Goal: Find contact information: Find contact information

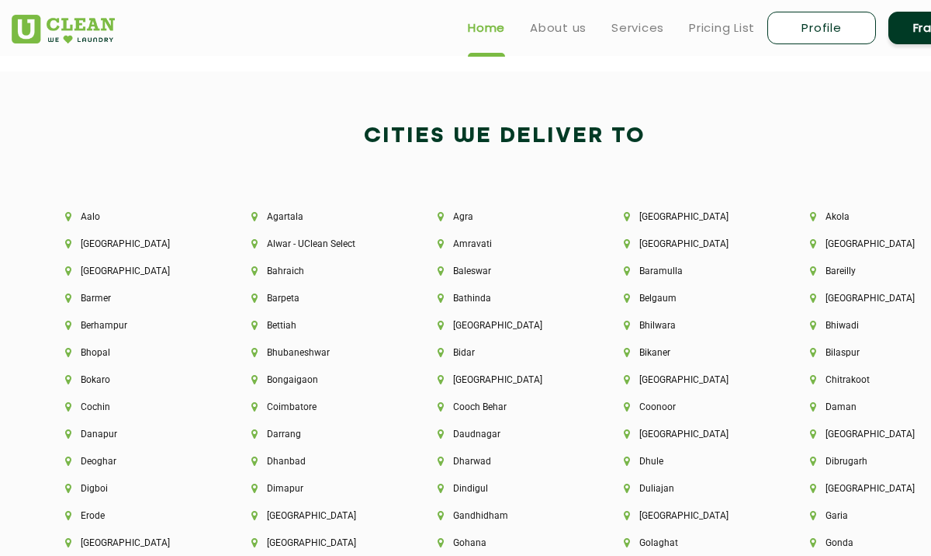
scroll to position [3146, 0]
click at [99, 348] on li "Bhopal" at bounding box center [131, 353] width 133 height 11
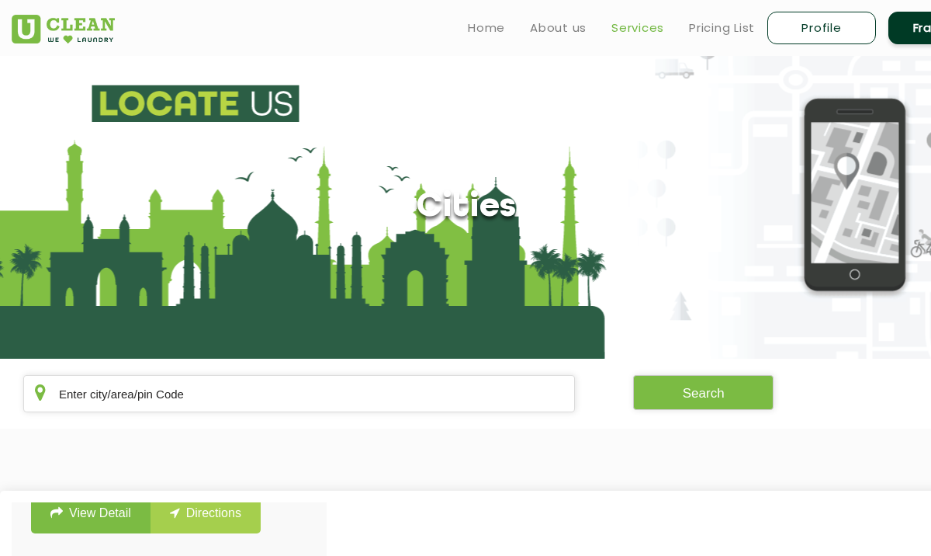
click at [625, 27] on link "Services" at bounding box center [637, 28] width 53 height 19
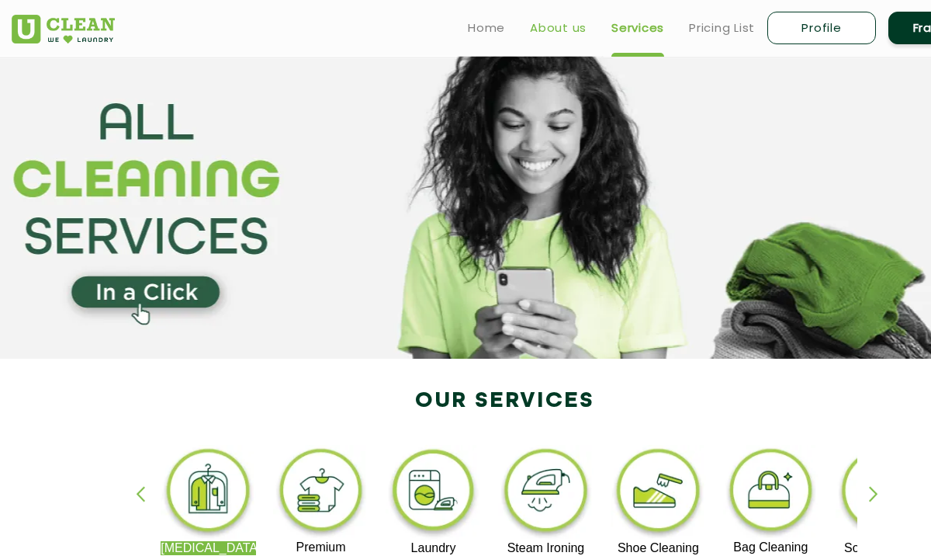
click at [552, 32] on link "About us" at bounding box center [558, 28] width 57 height 19
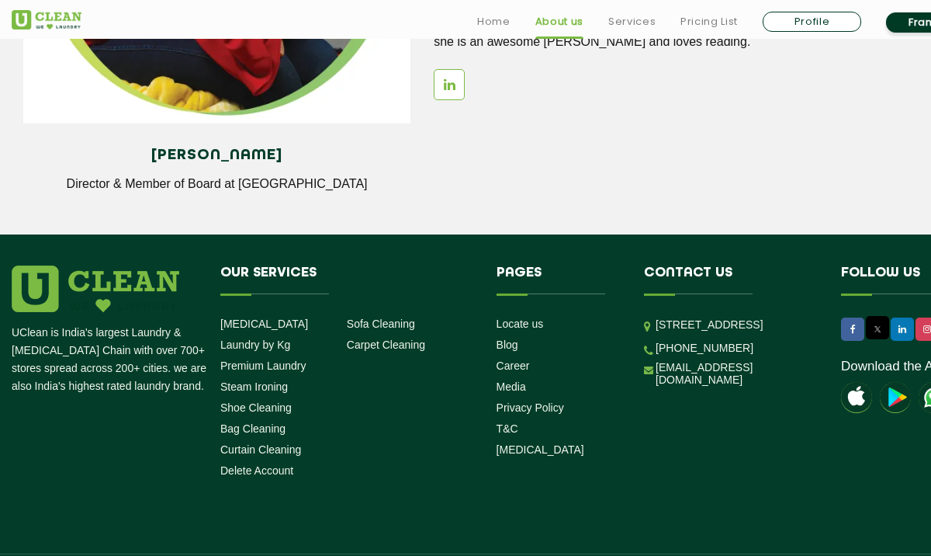
scroll to position [2170, 0]
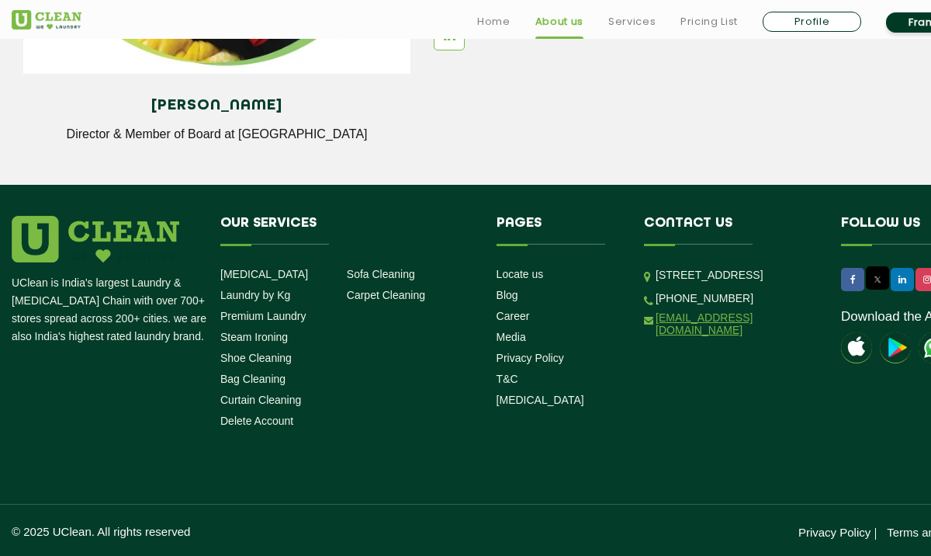
click at [667, 336] on link "[EMAIL_ADDRESS][DOMAIN_NAME]" at bounding box center [737, 323] width 162 height 25
